Goal: Information Seeking & Learning: Learn about a topic

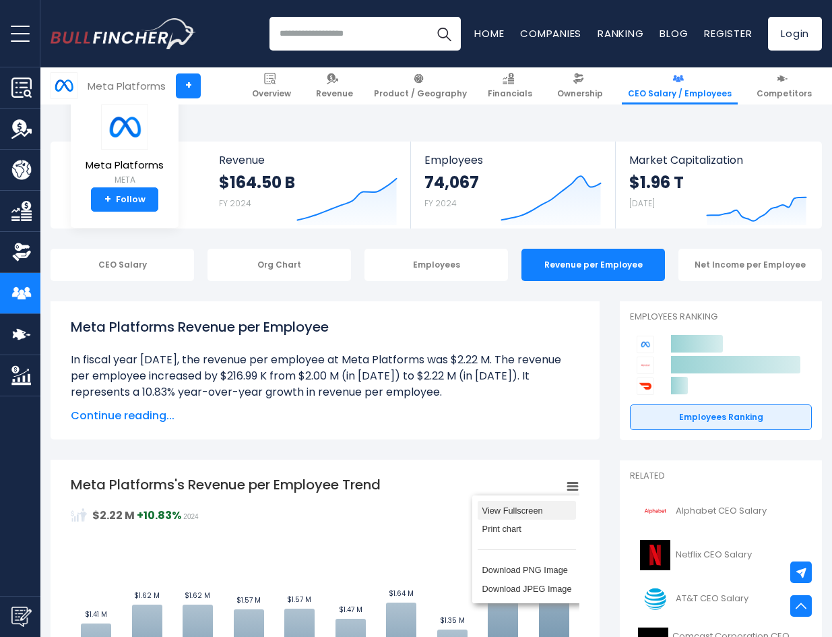
click at [545, 501] on li "View Fullscreen" at bounding box center [527, 510] width 98 height 19
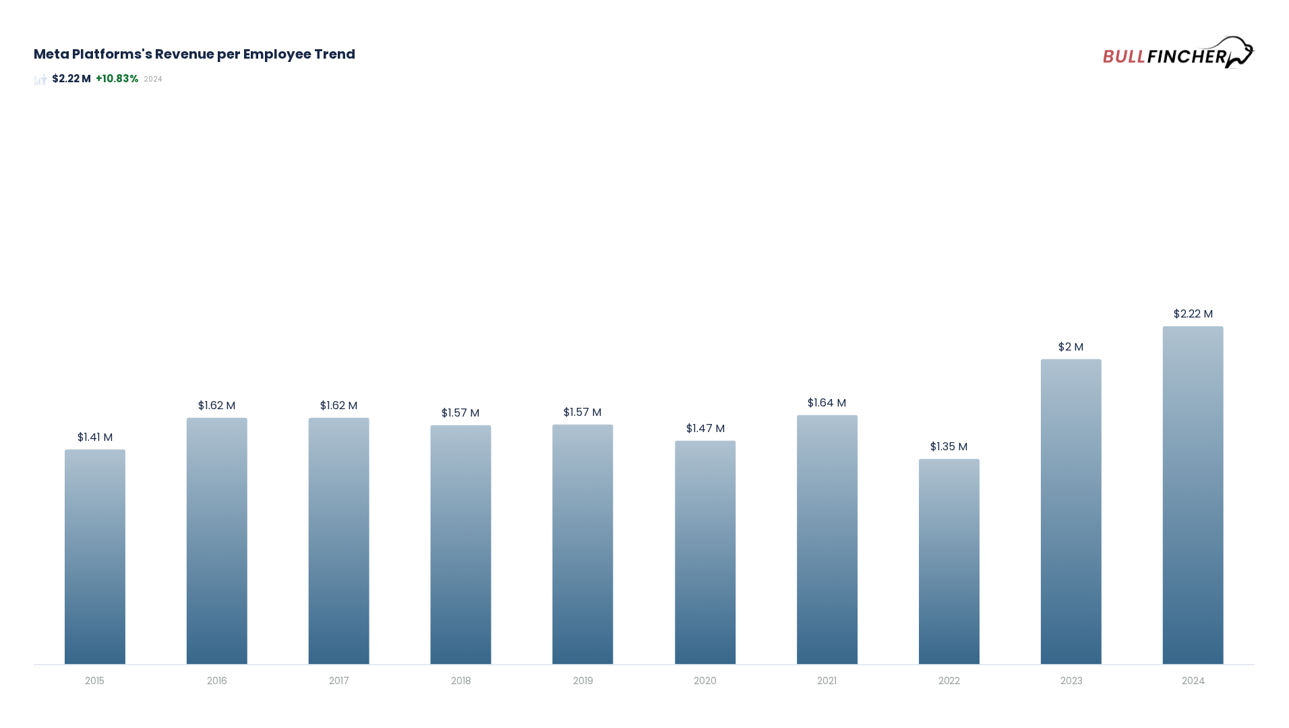
click at [801, 84] on span "$2.22 M +10.83% 2024" at bounding box center [644, 79] width 1221 height 16
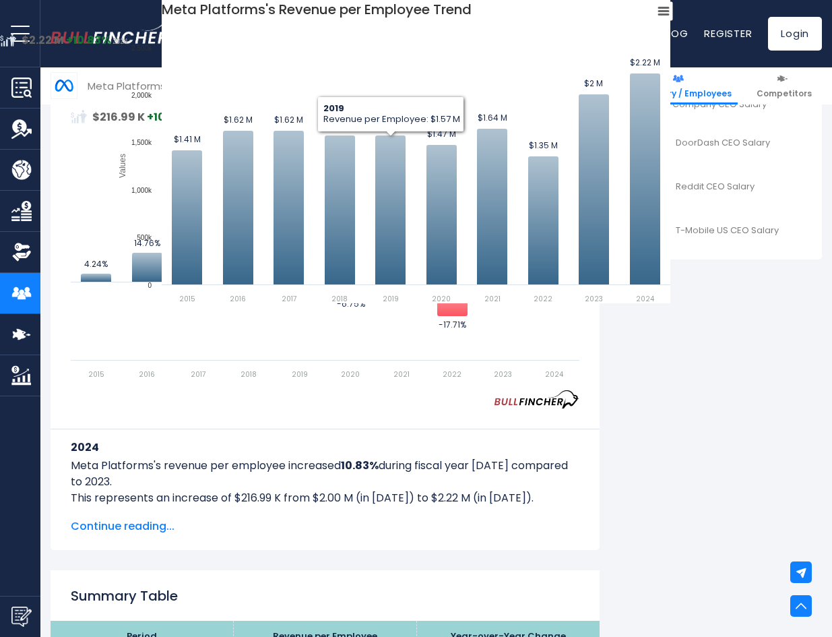
scroll to position [663, 0]
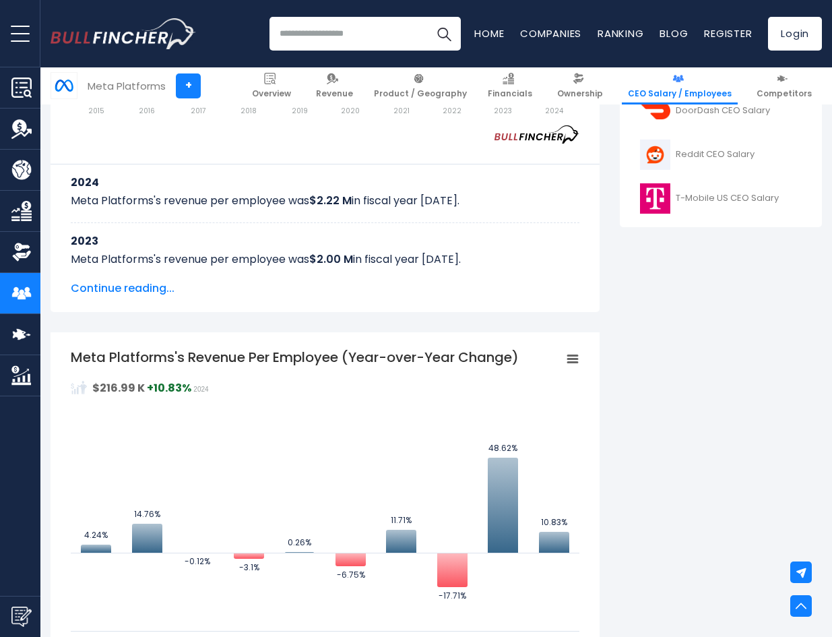
click at [137, 286] on span "Continue reading..." at bounding box center [325, 288] width 509 height 16
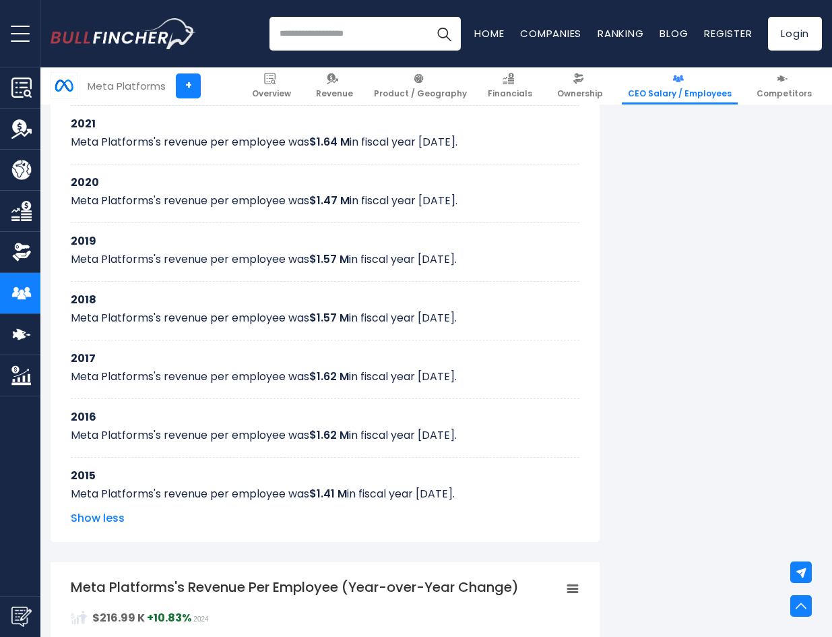
scroll to position [995, 0]
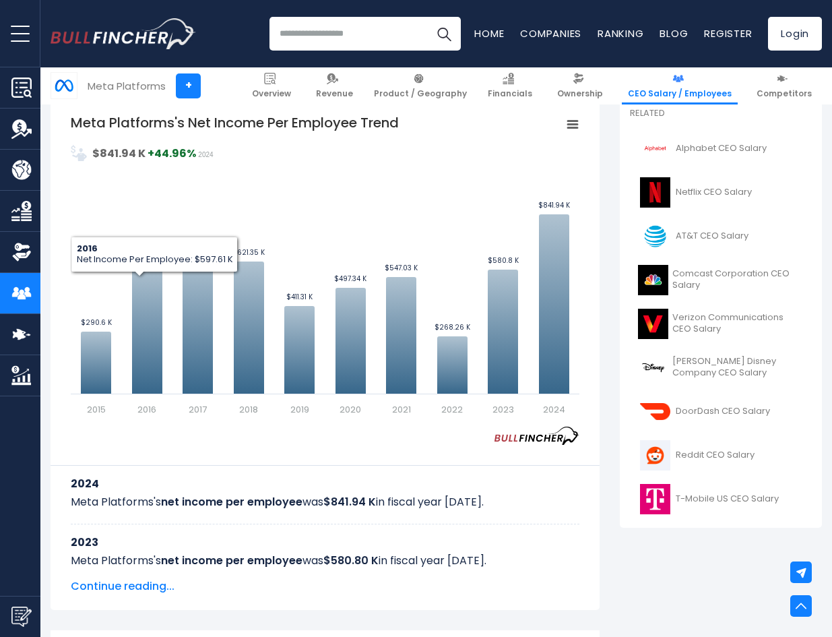
scroll to position [332, 0]
